Goal: Find specific page/section: Find specific page/section

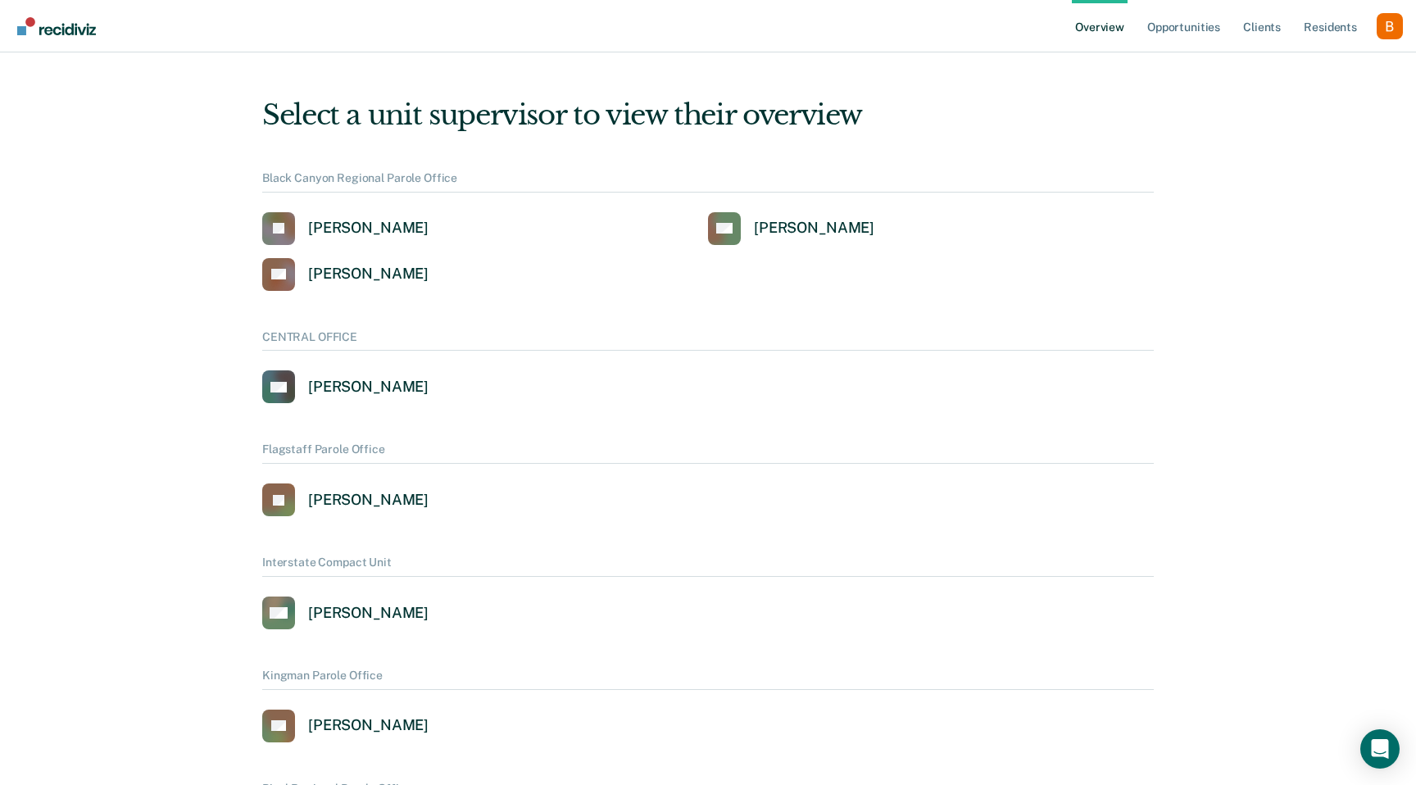
click at [1391, 32] on div "Profile dropdown button" at bounding box center [1390, 26] width 26 height 26
click at [1333, 60] on link "Profile" at bounding box center [1324, 66] width 132 height 14
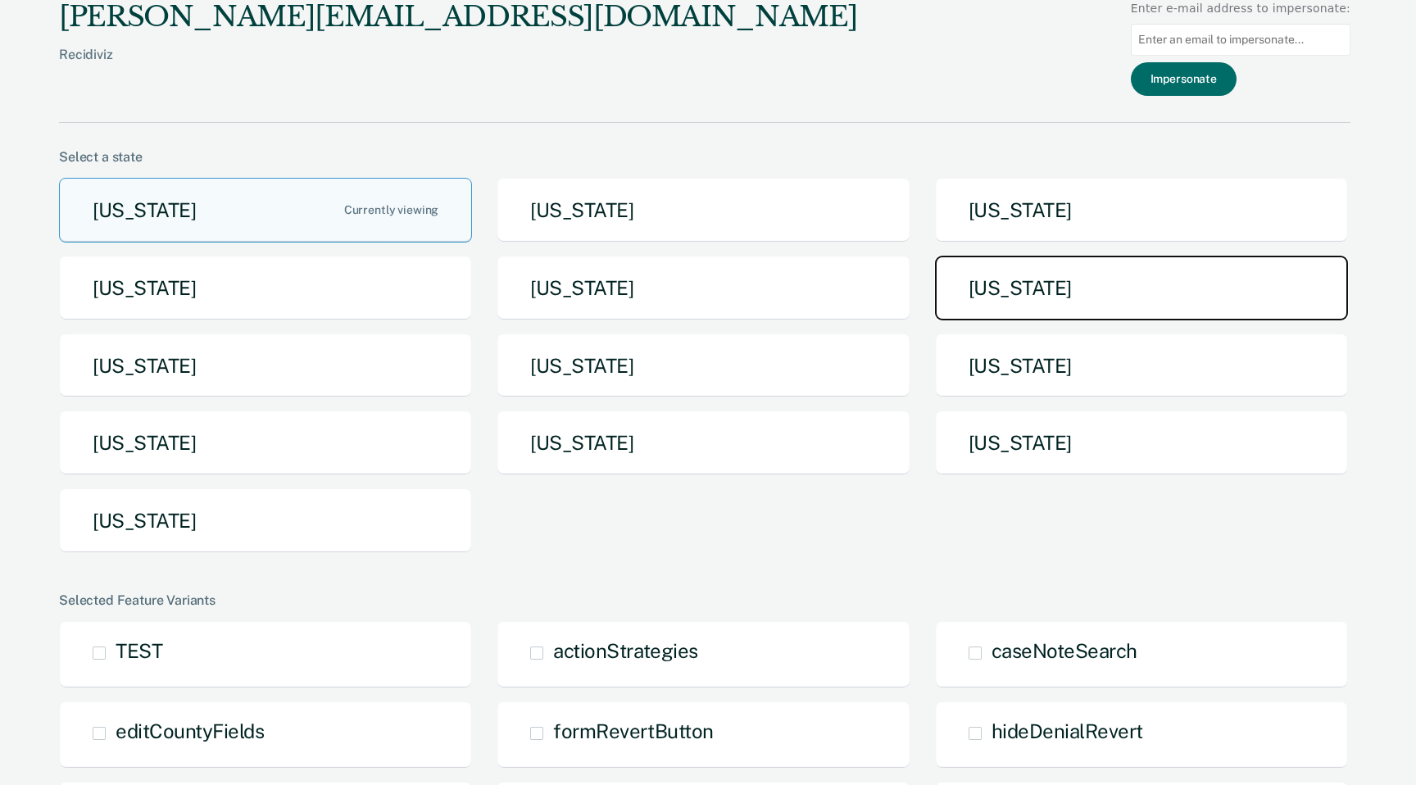
click at [1038, 290] on button "[US_STATE]" at bounding box center [1141, 288] width 413 height 65
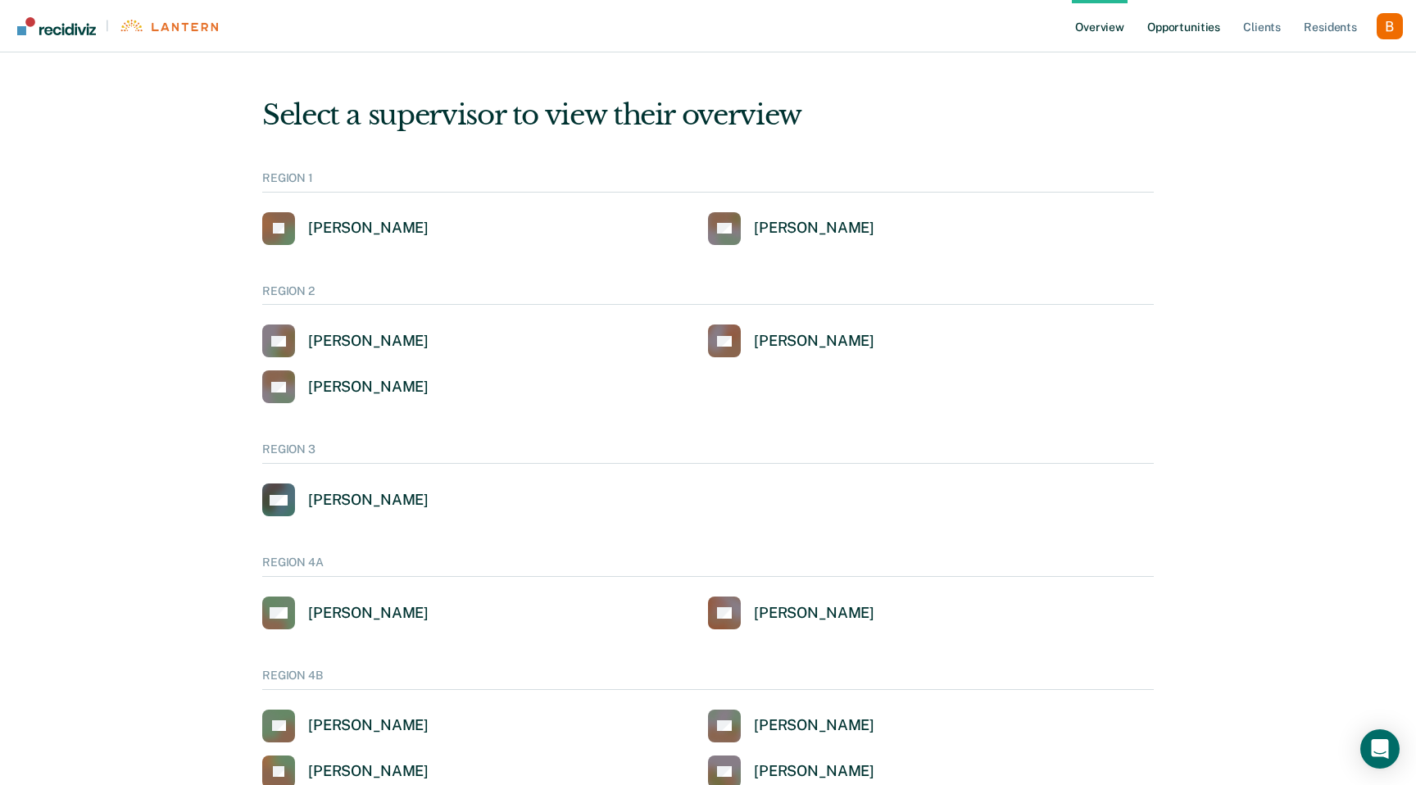
click at [1200, 25] on link "Opportunities" at bounding box center [1184, 26] width 80 height 52
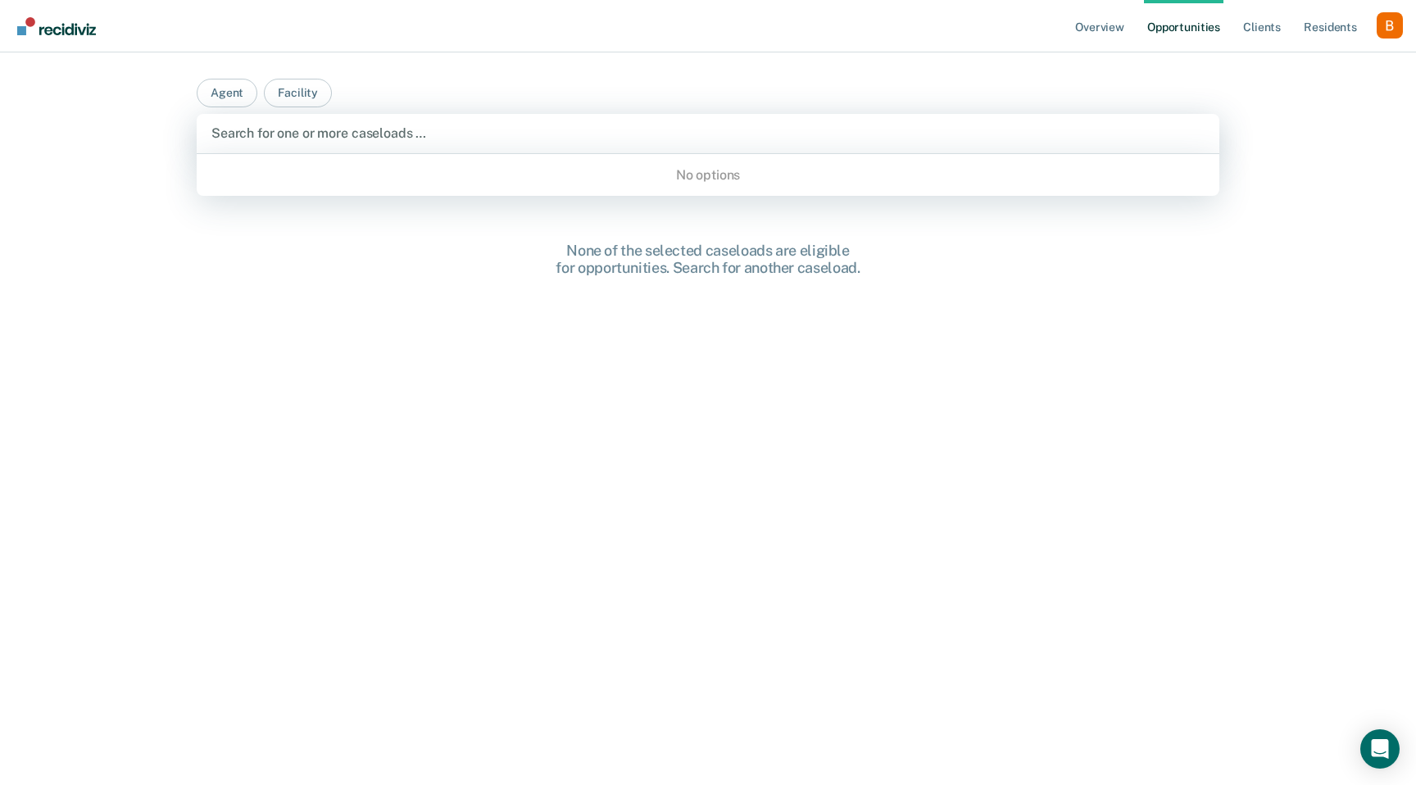
click at [452, 136] on div at bounding box center [707, 133] width 993 height 19
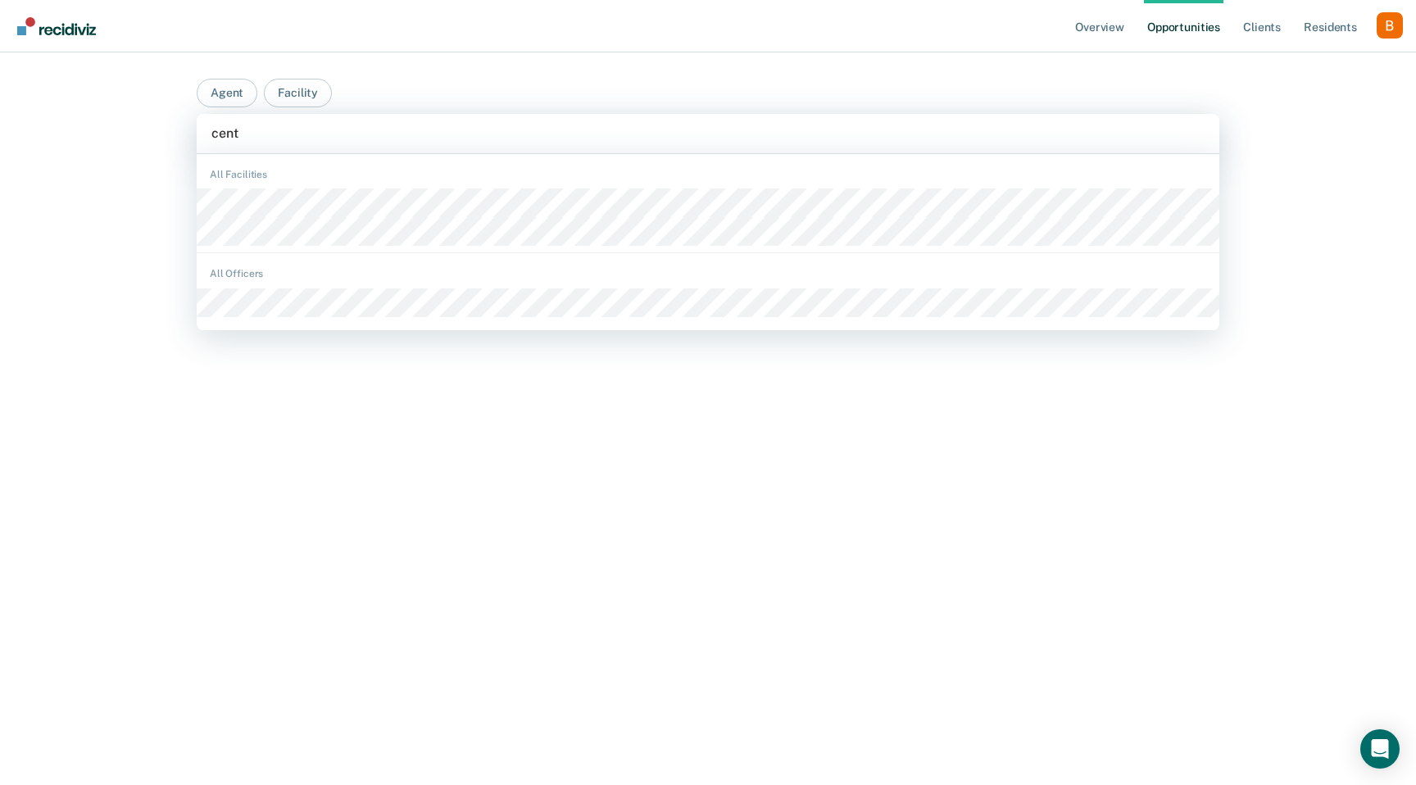
type input "centr"
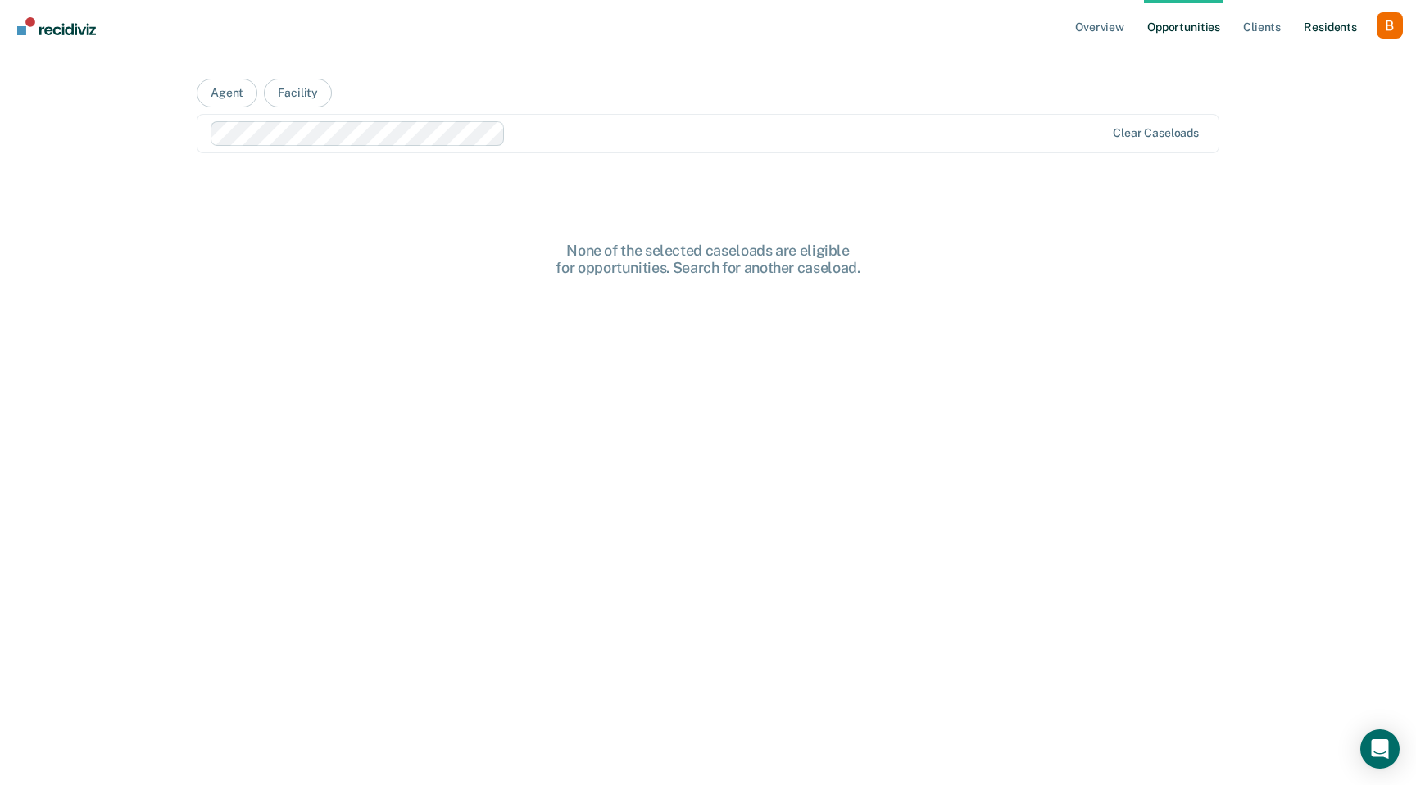
click at [1344, 32] on link "Resident s" at bounding box center [1331, 26] width 60 height 52
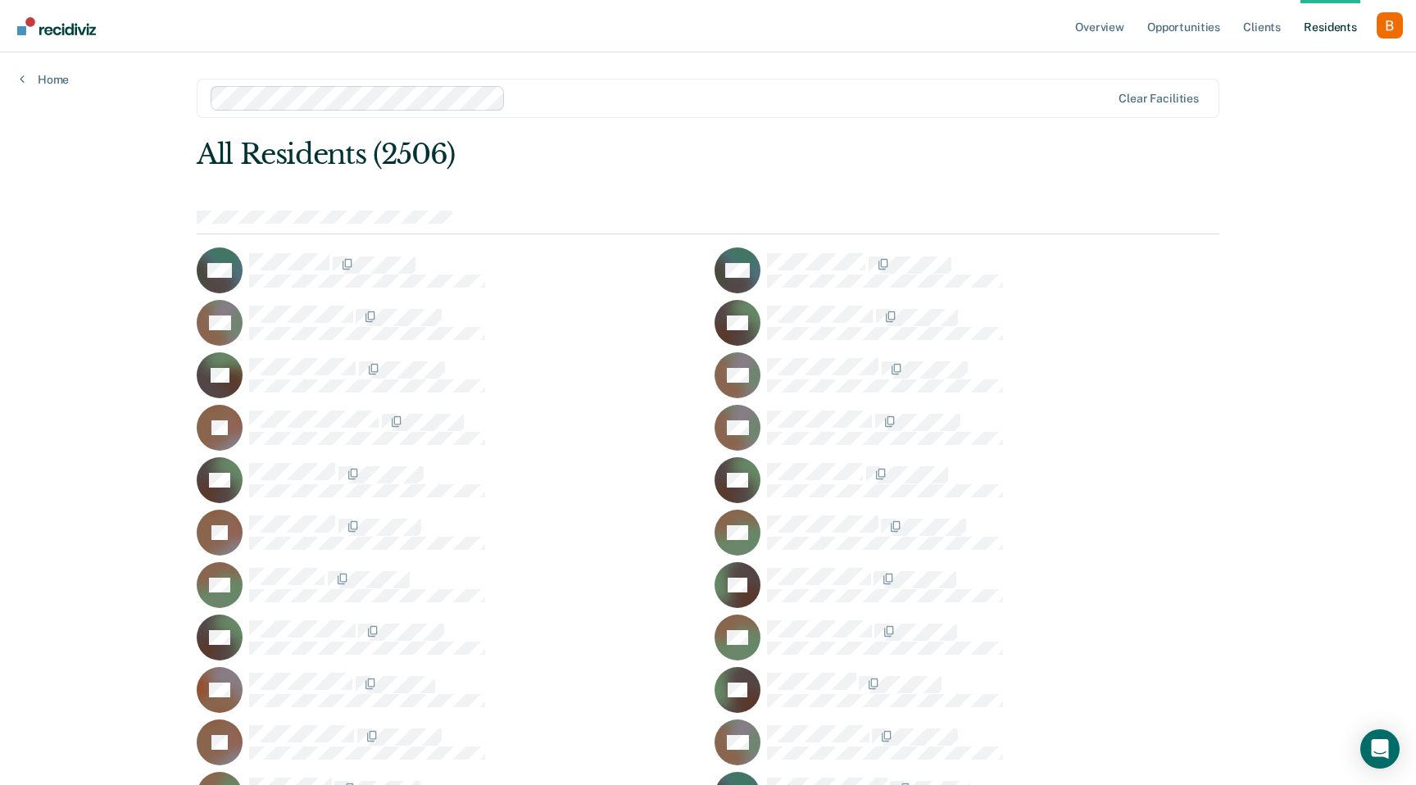
scroll to position [58149, 0]
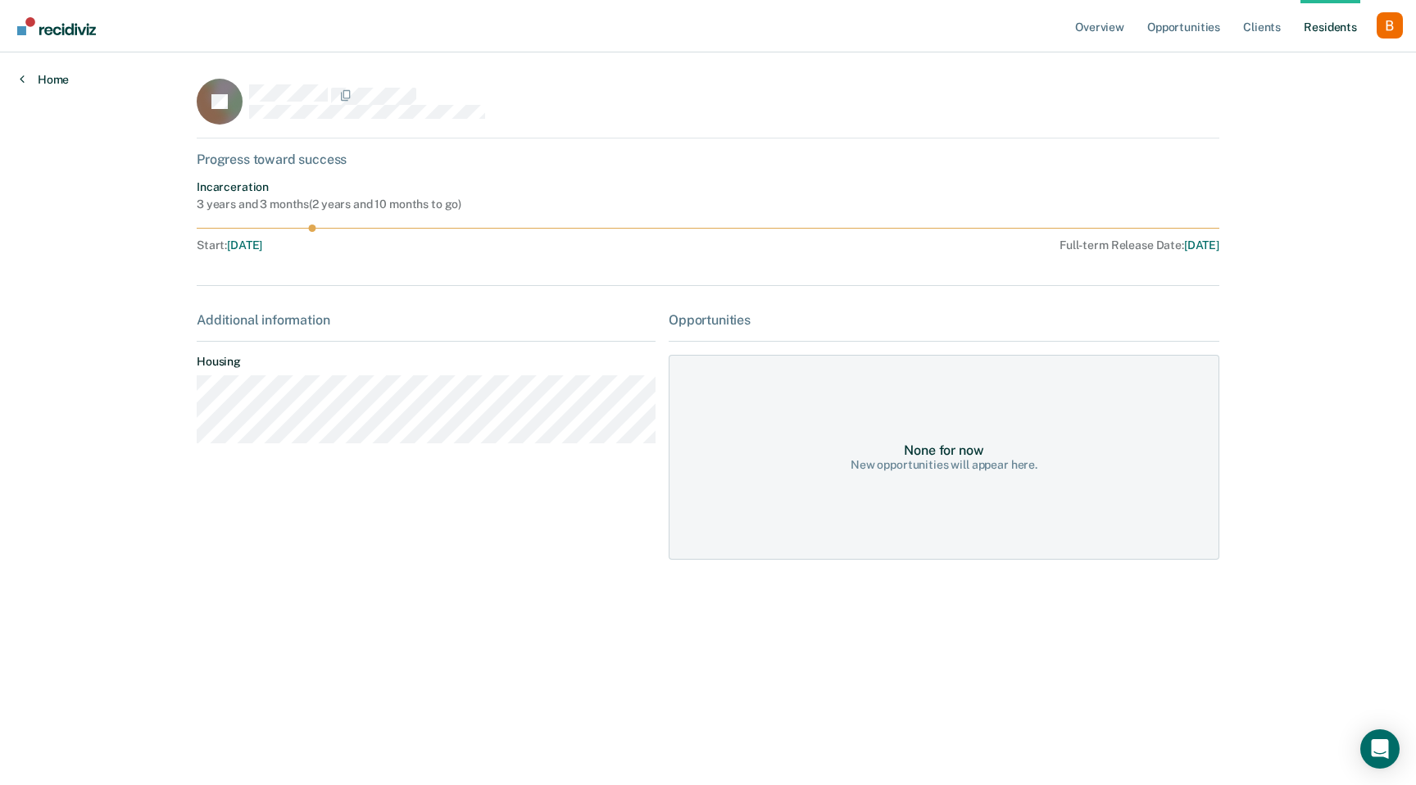
click at [45, 84] on link "Home" at bounding box center [44, 79] width 49 height 15
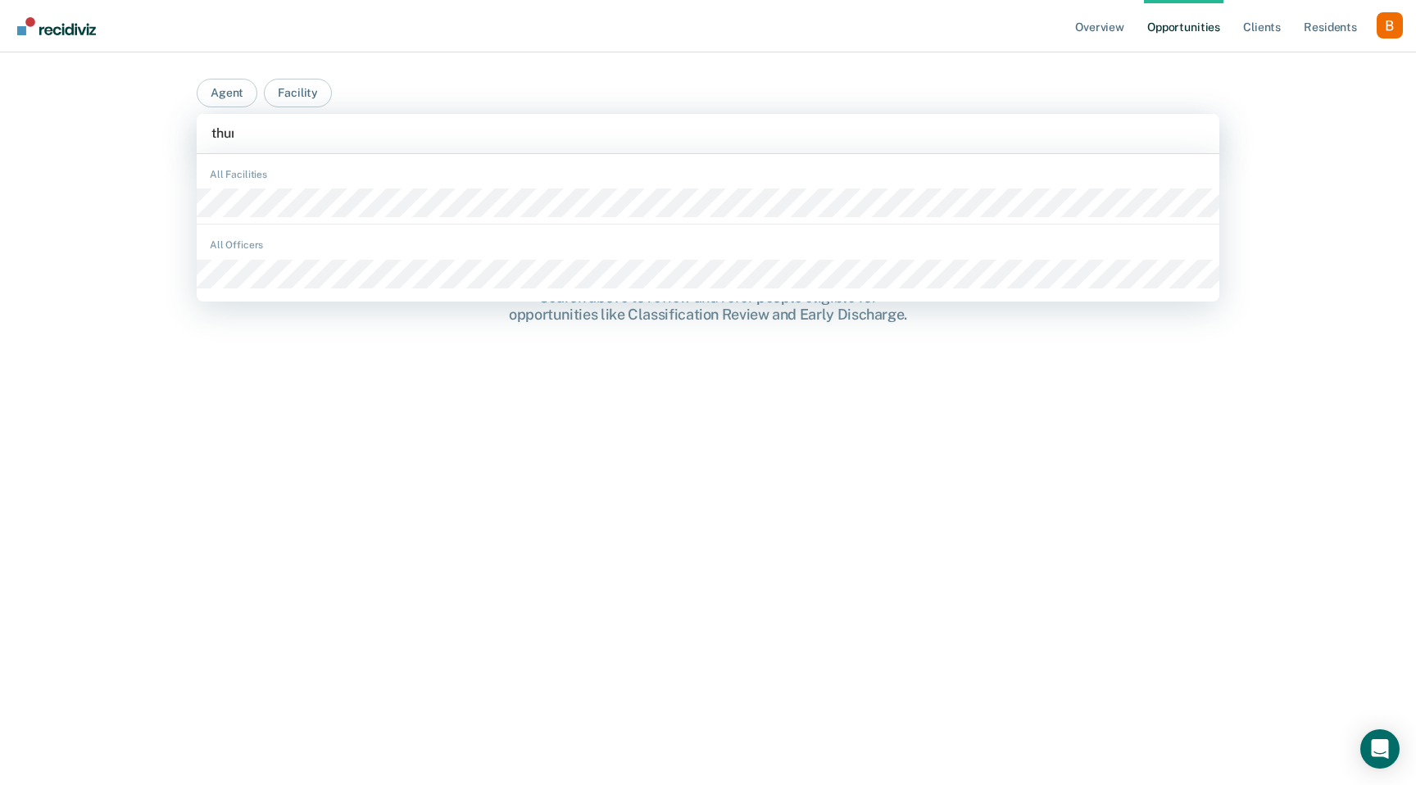
type input "thumb"
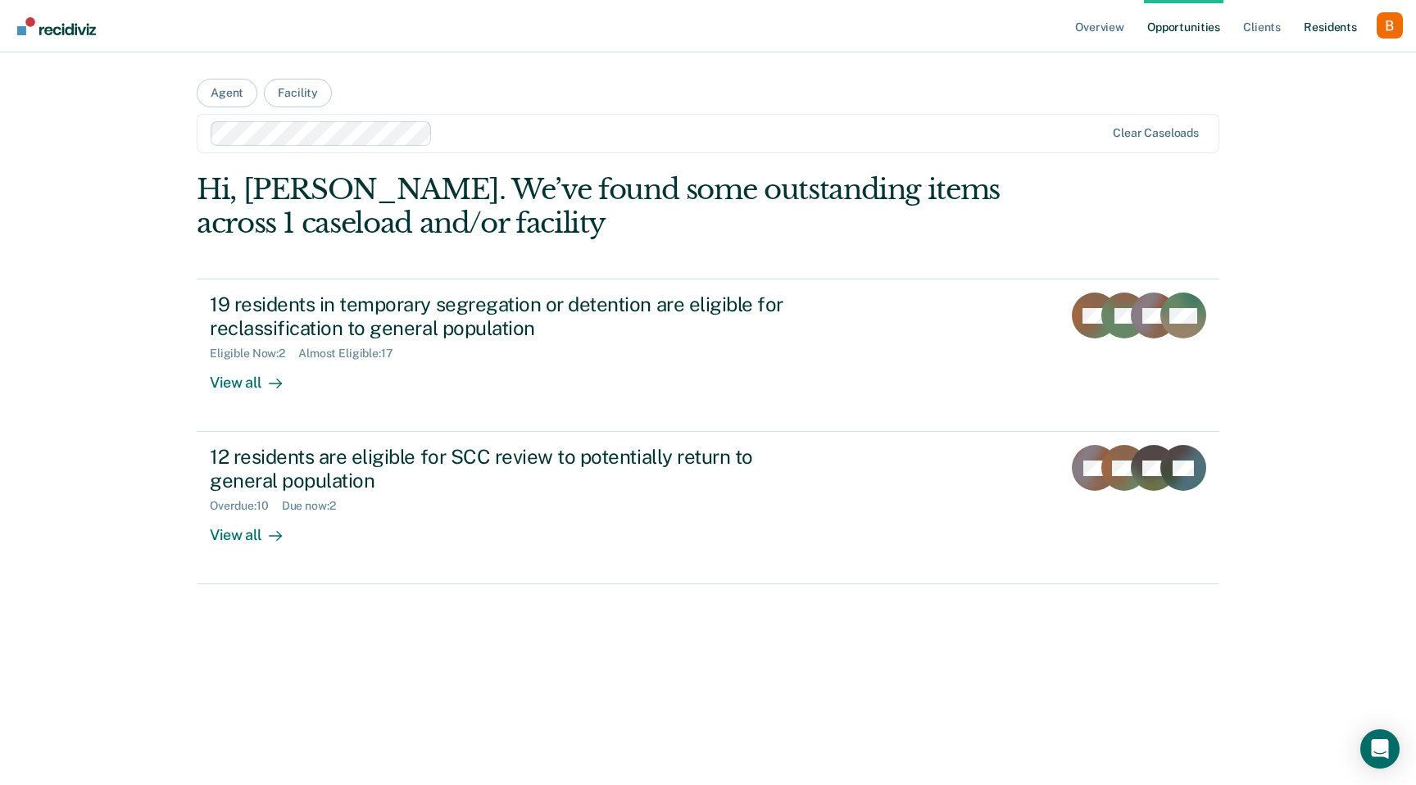
click at [1313, 25] on link "Resident s" at bounding box center [1331, 26] width 60 height 52
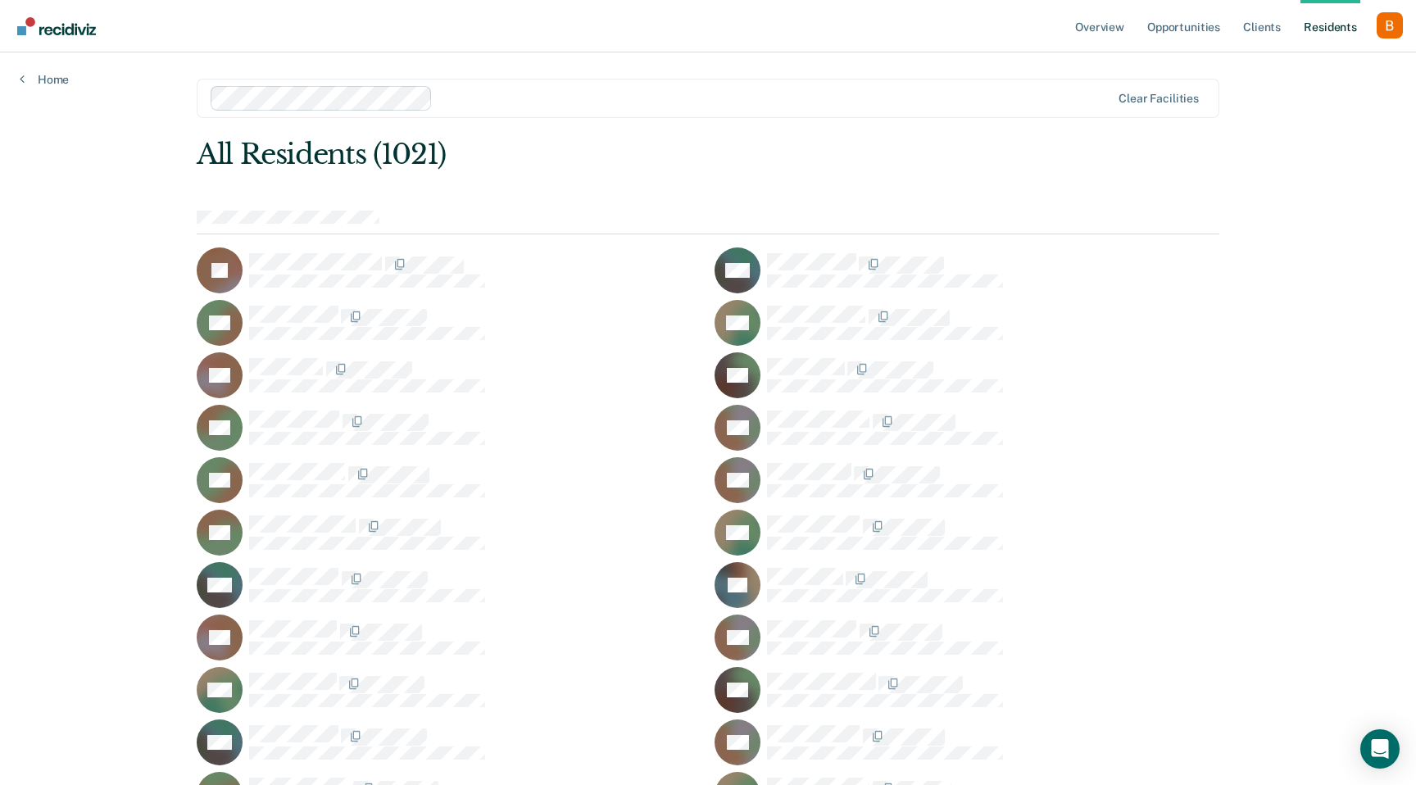
scroll to position [7474, 0]
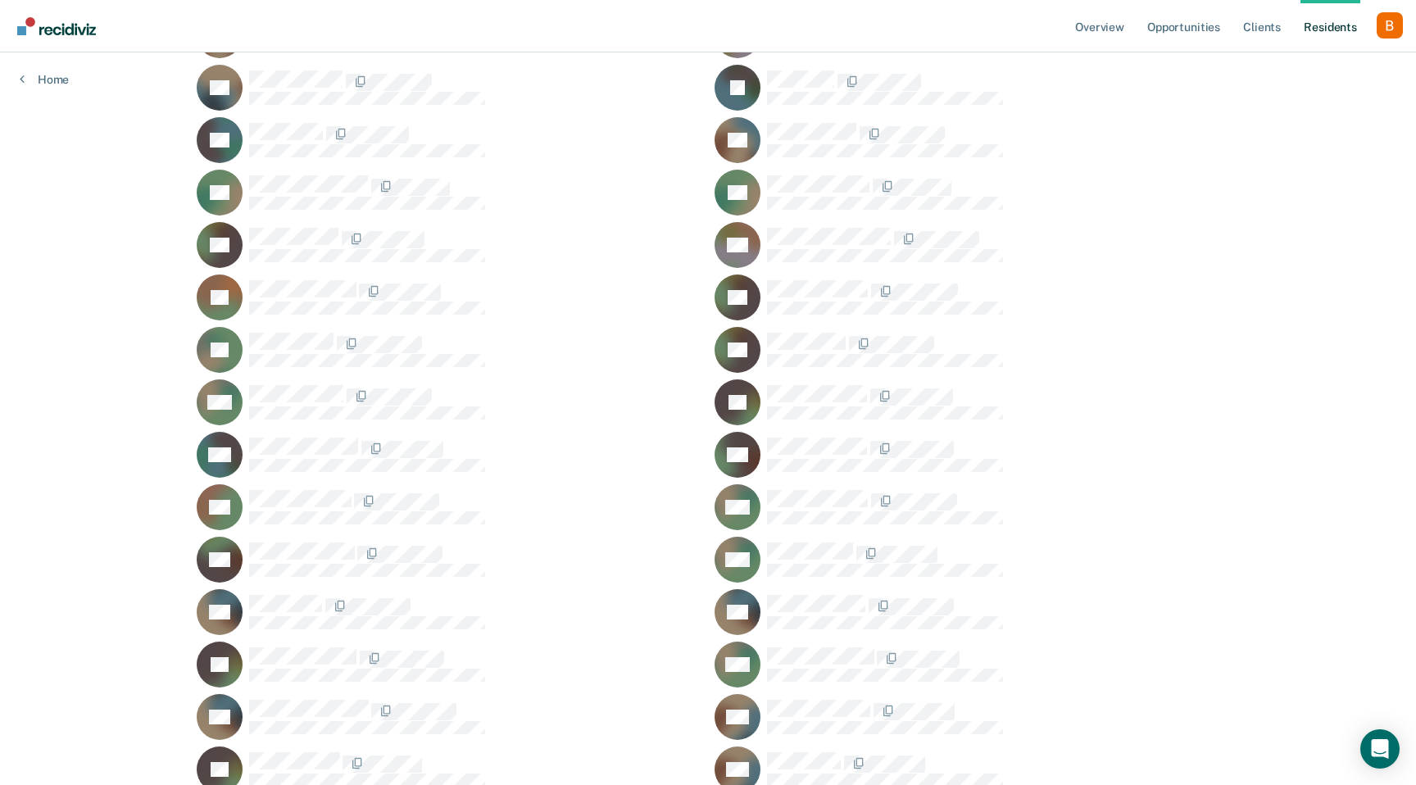
click at [842, 383] on div "JG" at bounding box center [967, 402] width 505 height 46
